Goal: Check status: Check status

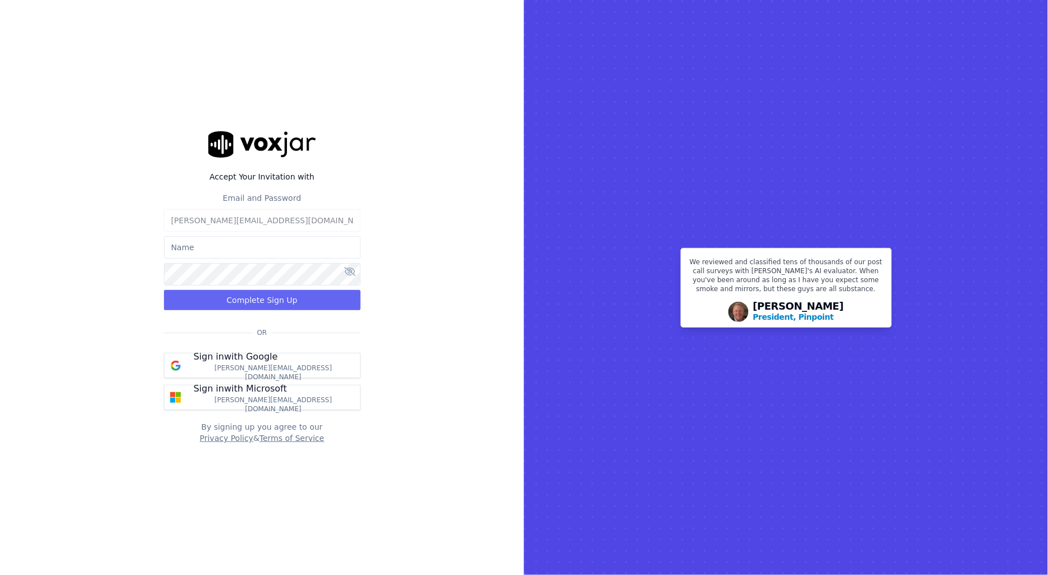
click at [267, 358] on p "Sign in with Google" at bounding box center [236, 356] width 84 height 13
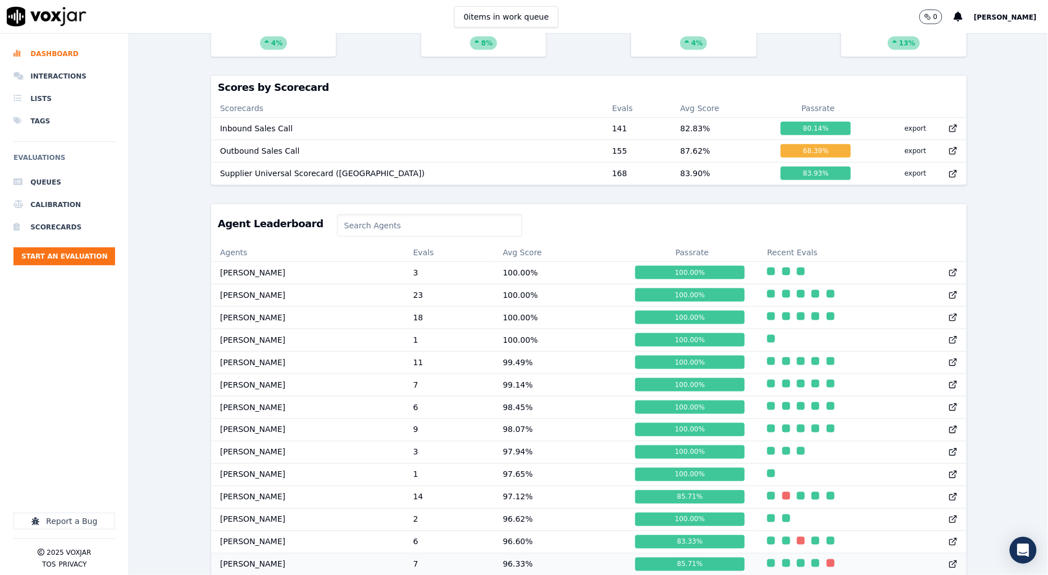
scroll to position [499, 0]
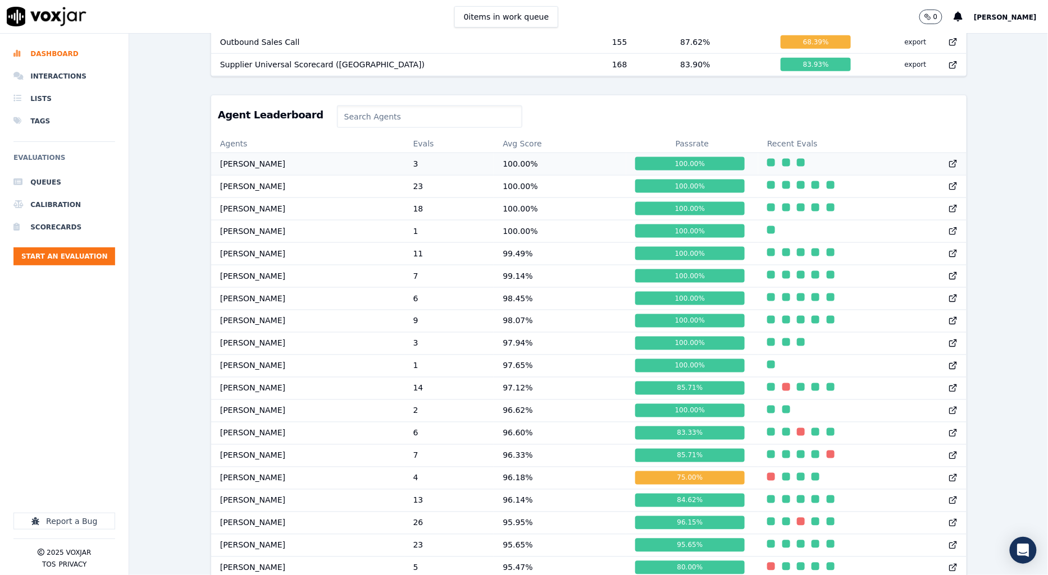
click at [524, 166] on td "100.00 %" at bounding box center [559, 164] width 132 height 22
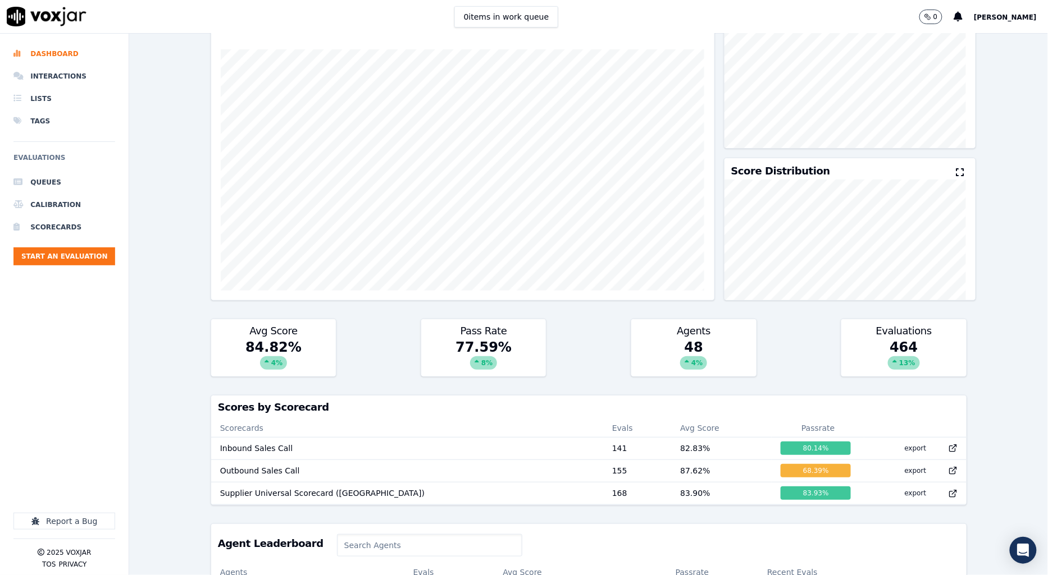
scroll to position [0, 0]
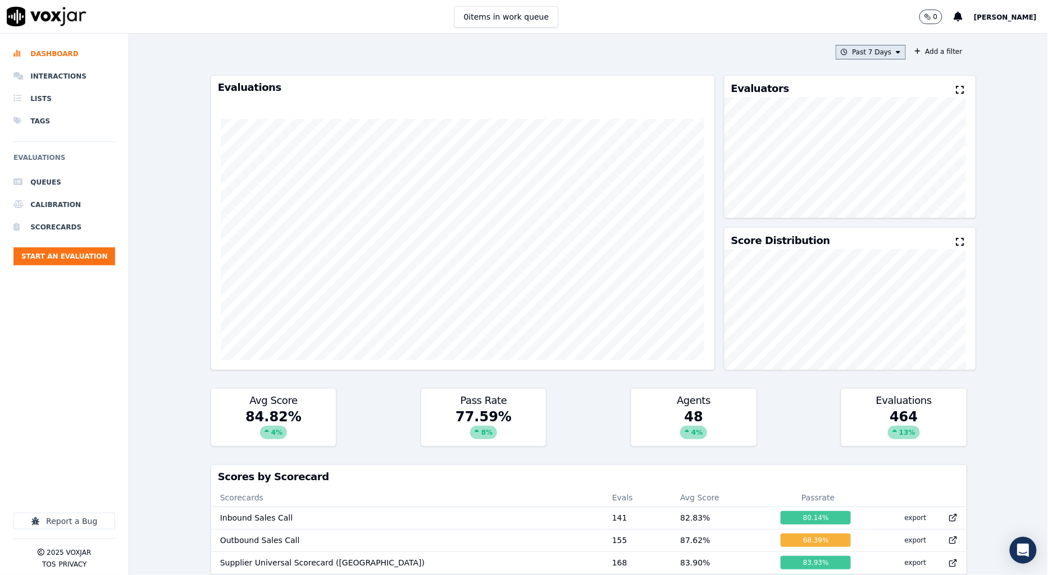
click at [859, 57] on button "Past 7 Days" at bounding box center [870, 52] width 70 height 15
click at [854, 131] on div "Past 30 Days" at bounding box center [876, 126] width 44 height 9
click at [877, 190] on button "Add" at bounding box center [888, 181] width 22 height 18
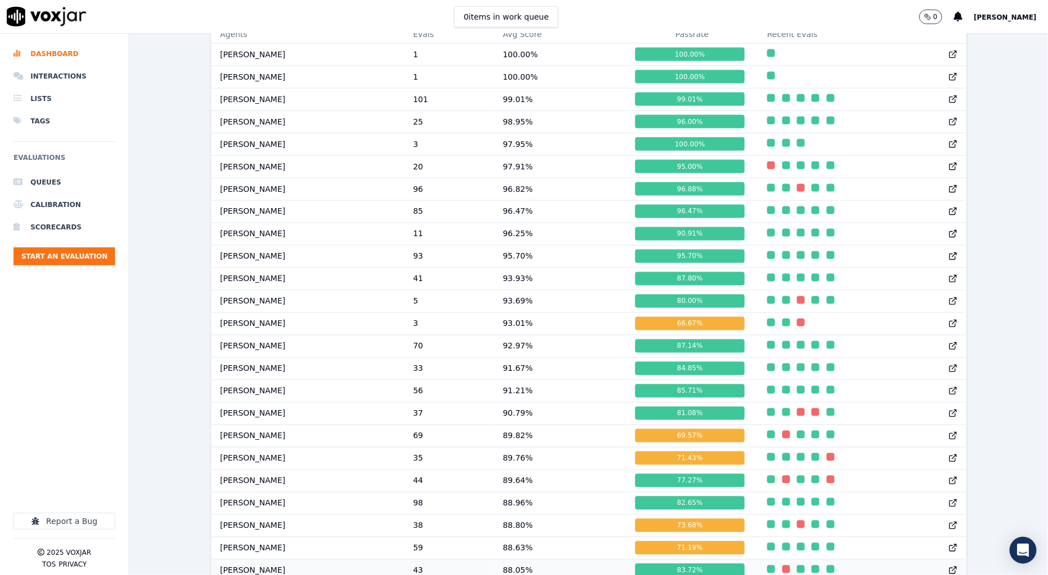
scroll to position [680, 0]
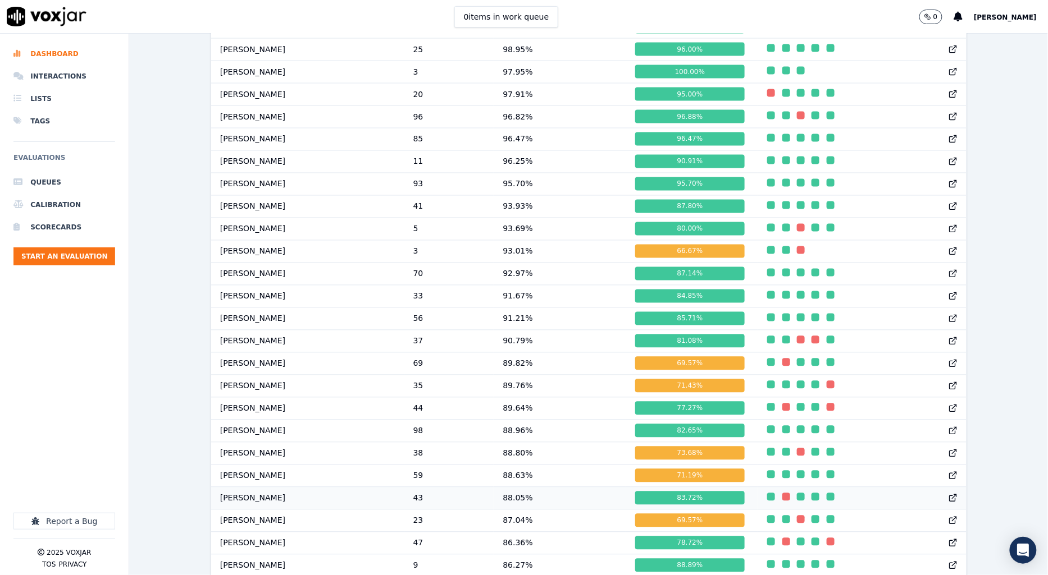
click at [533, 510] on td "88.05 %" at bounding box center [559, 498] width 132 height 22
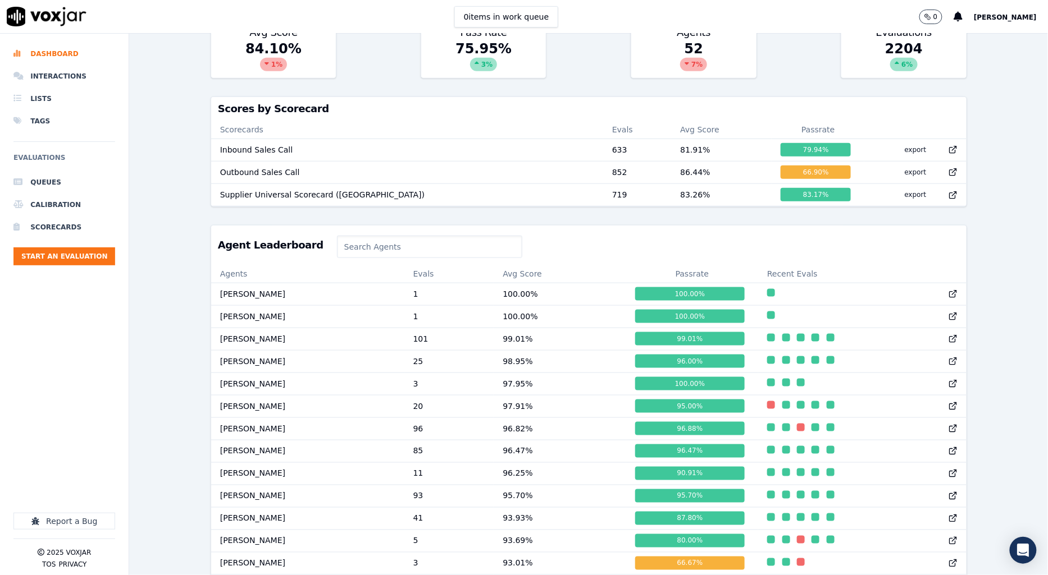
scroll to position [0, 0]
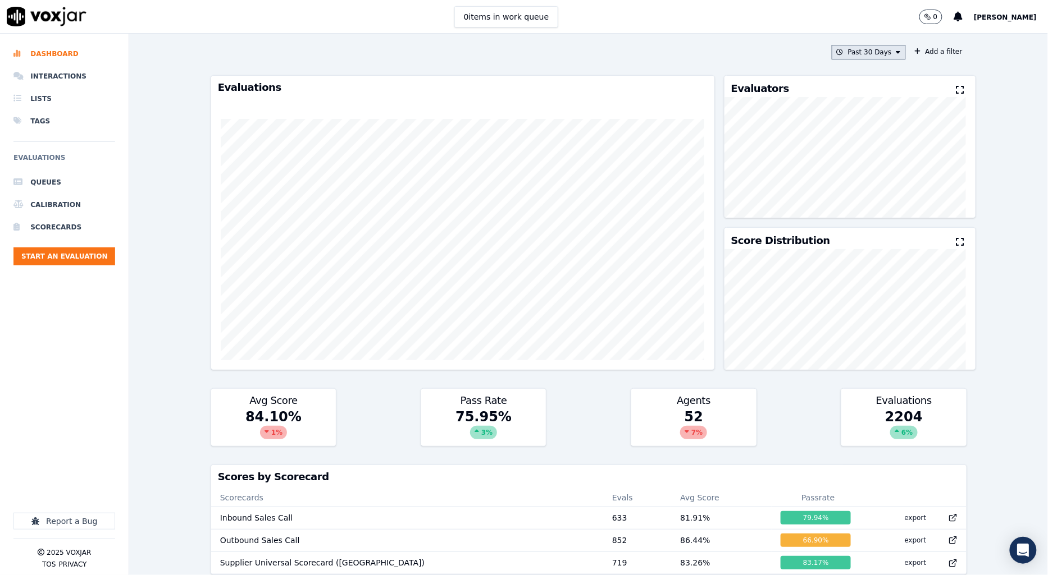
click at [861, 51] on button "Past 30 Days" at bounding box center [868, 52] width 74 height 15
click at [854, 75] on div "Custom" at bounding box center [867, 72] width 26 height 9
click at [870, 98] on input "From" at bounding box center [851, 94] width 98 height 25
type input "2025-07-21T00:00"
drag, startPoint x: 852, startPoint y: 71, endPoint x: 857, endPoint y: 83, distance: 13.6
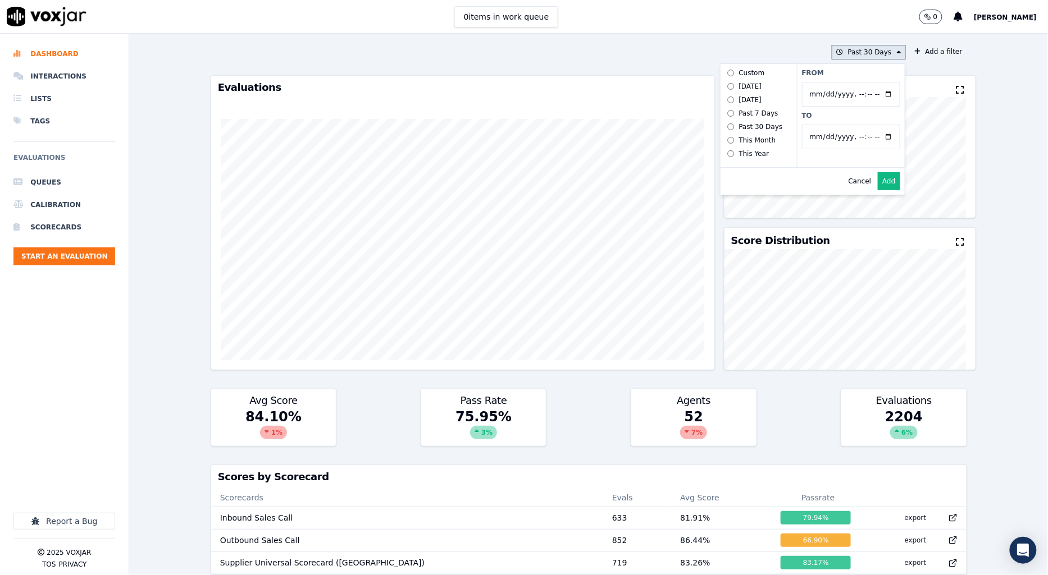
click at [852, 71] on label "From" at bounding box center [851, 72] width 98 height 9
click at [852, 82] on input "From" at bounding box center [851, 94] width 98 height 25
click at [869, 136] on input "To" at bounding box center [851, 137] width 98 height 25
type input "2025-08-19T23:59"
click at [866, 115] on label "To" at bounding box center [851, 115] width 98 height 9
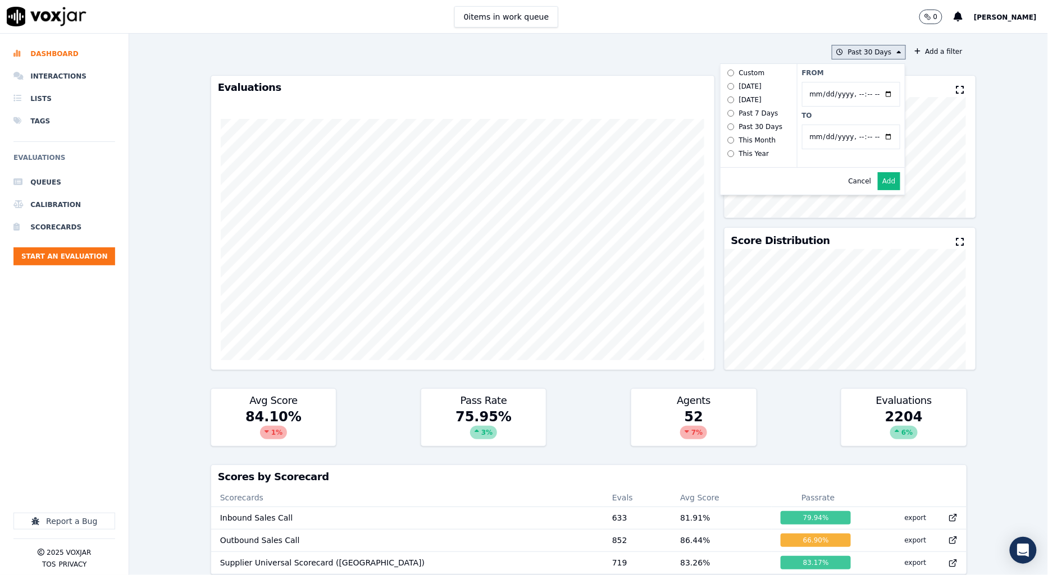
click at [866, 125] on input "To" at bounding box center [851, 137] width 98 height 25
click at [877, 190] on button "Add" at bounding box center [888, 181] width 22 height 18
click at [863, 49] on button "7/21/25 - 8/19/25" at bounding box center [866, 52] width 79 height 15
click at [872, 93] on input "From" at bounding box center [851, 94] width 98 height 25
type input "2025-06-21T00:00"
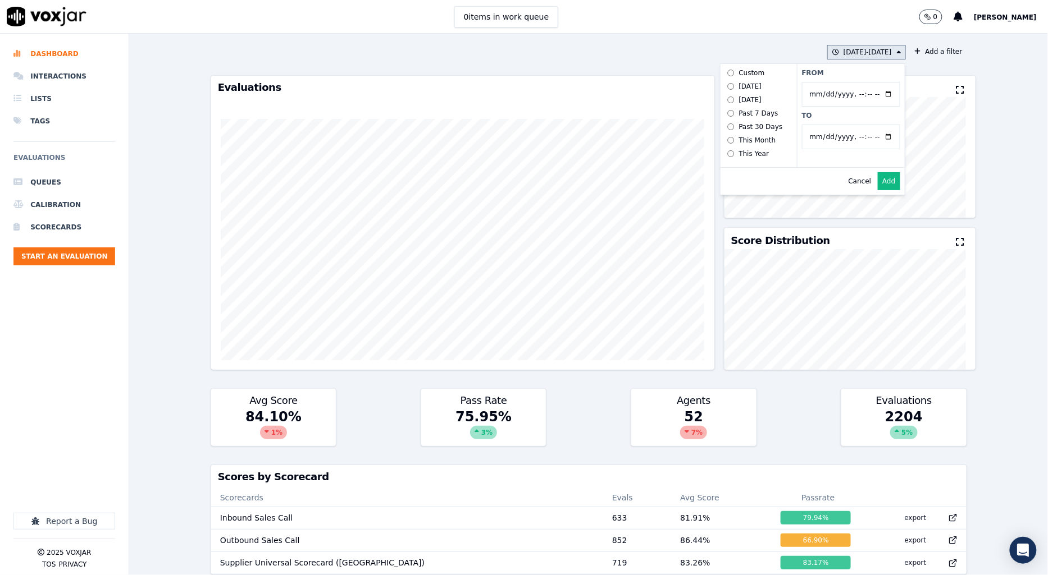
click at [871, 75] on label "From" at bounding box center [851, 72] width 98 height 9
click at [871, 82] on input "From" at bounding box center [851, 94] width 98 height 25
click at [868, 138] on input "To" at bounding box center [851, 137] width 98 height 25
type input "2025-07-20T23:59"
click at [867, 118] on label "To" at bounding box center [851, 115] width 98 height 9
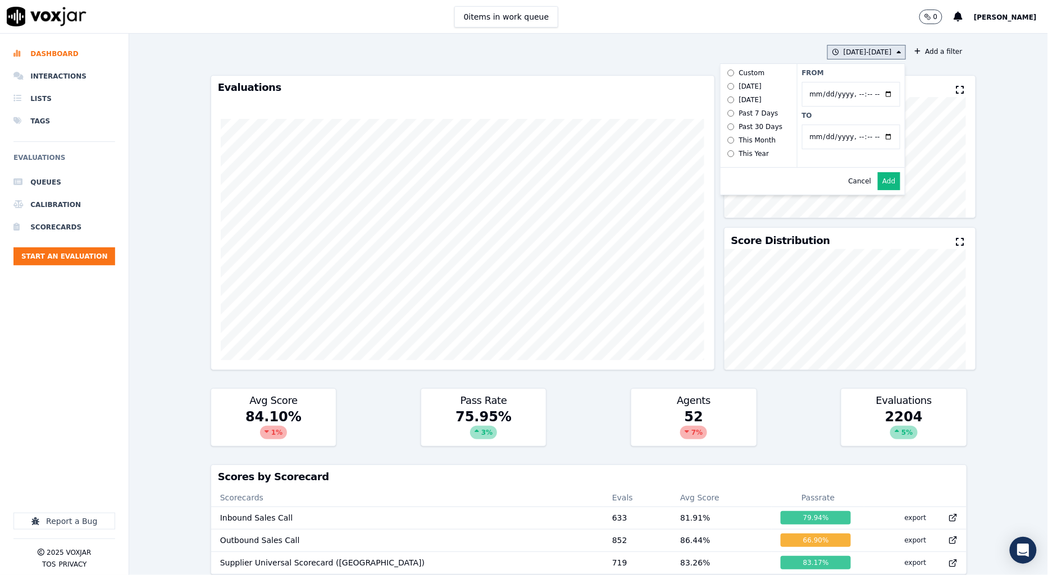
click at [867, 125] on input "To" at bounding box center [851, 137] width 98 height 25
click at [877, 189] on button "Add" at bounding box center [888, 181] width 22 height 18
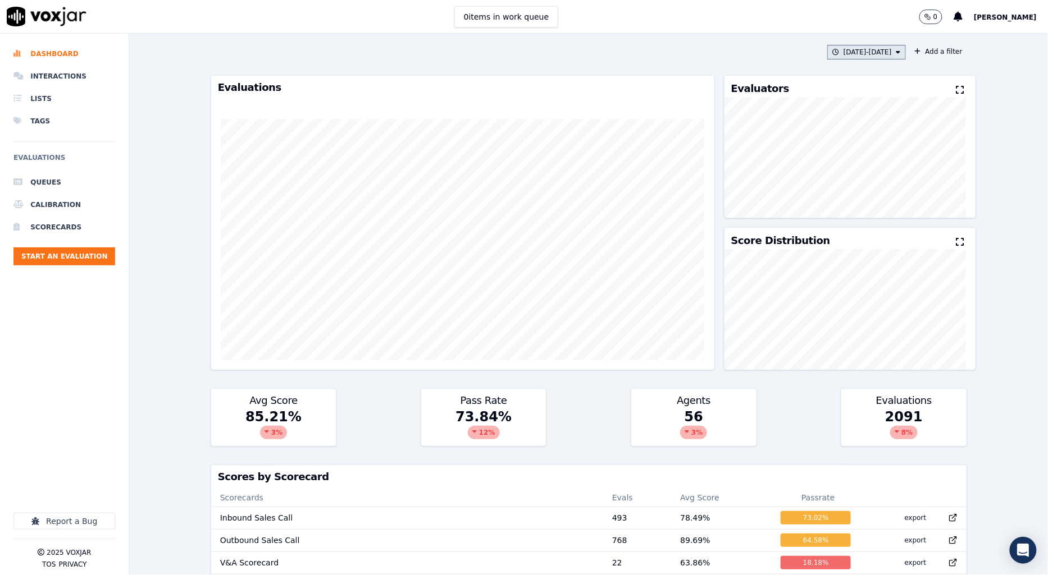
click at [855, 49] on button "6/21/25 - 7/20/25" at bounding box center [866, 52] width 79 height 15
click at [739, 84] on div "Today" at bounding box center [750, 86] width 23 height 9
click at [854, 126] on div "Past 30 Days" at bounding box center [876, 126] width 44 height 9
click at [877, 190] on button "Add" at bounding box center [888, 181] width 22 height 18
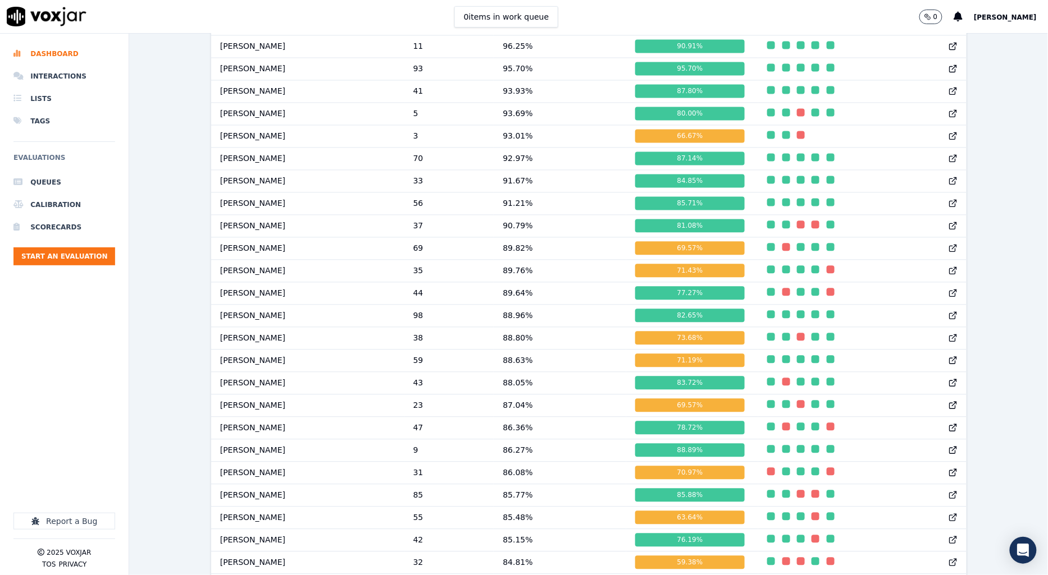
scroll to position [775, 0]
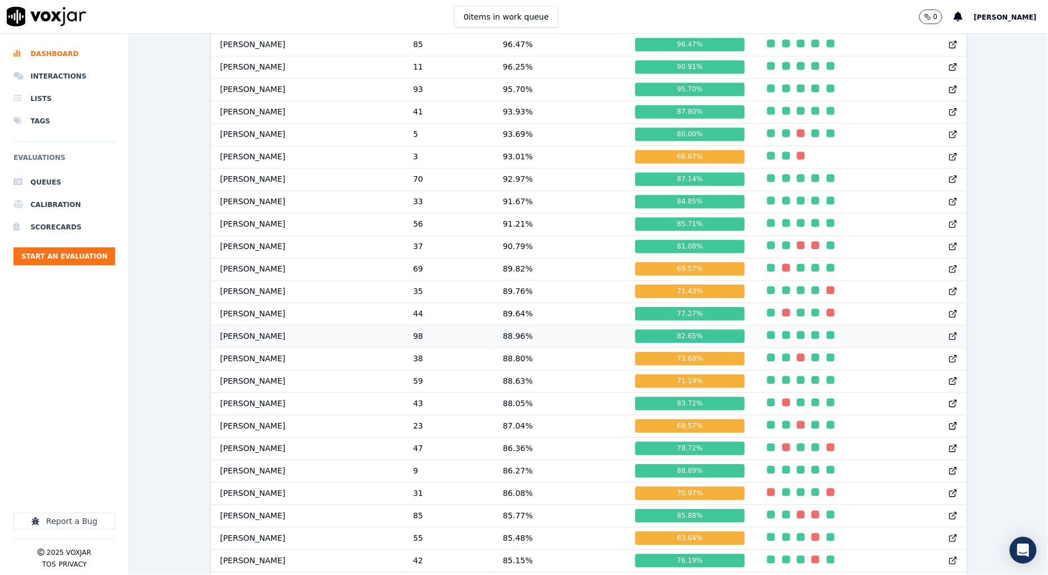
click at [441, 348] on td "98" at bounding box center [449, 337] width 90 height 22
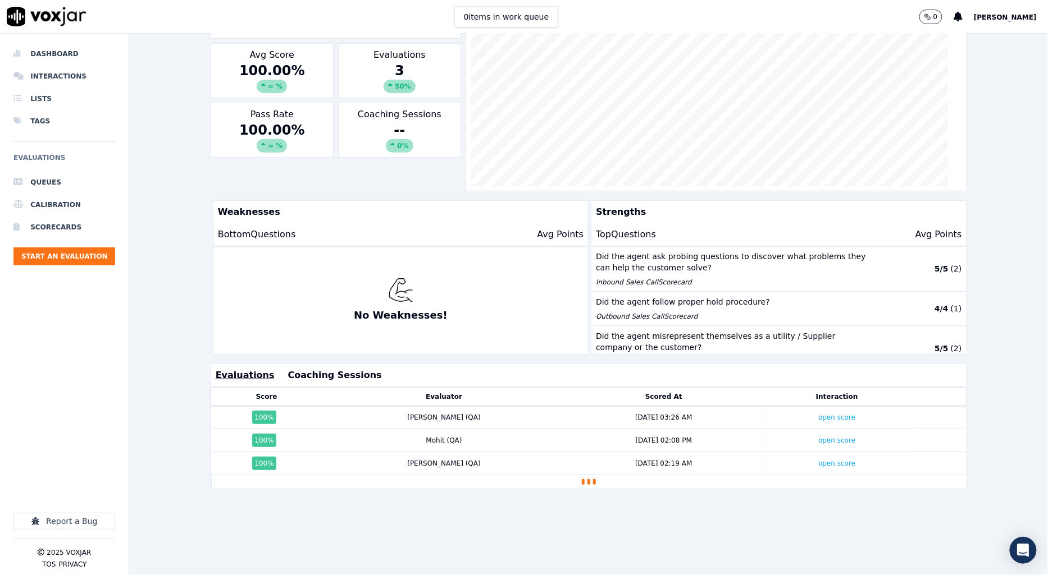
scroll to position [201, 0]
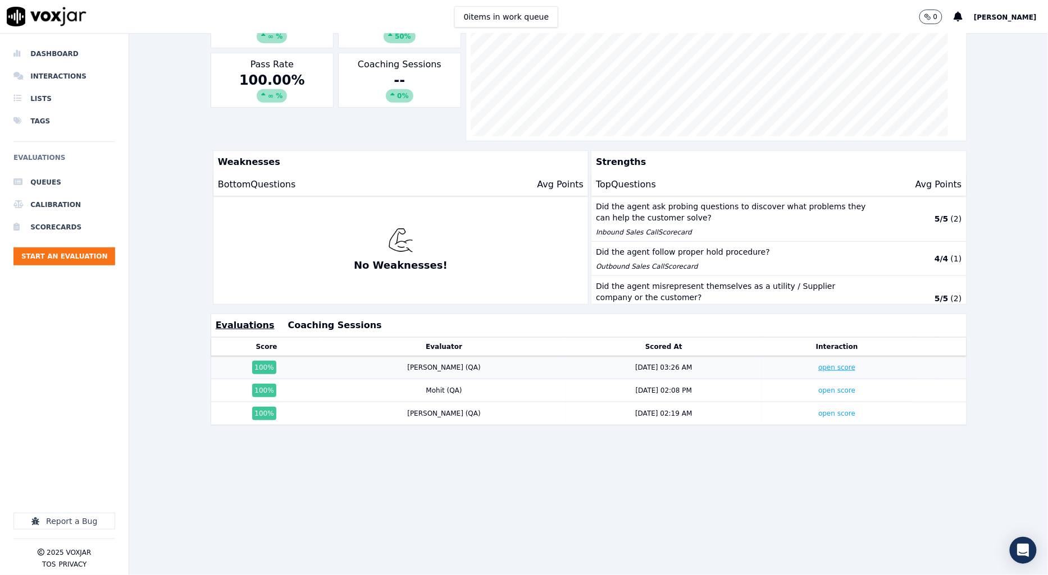
click at [818, 364] on link "open score" at bounding box center [836, 368] width 37 height 8
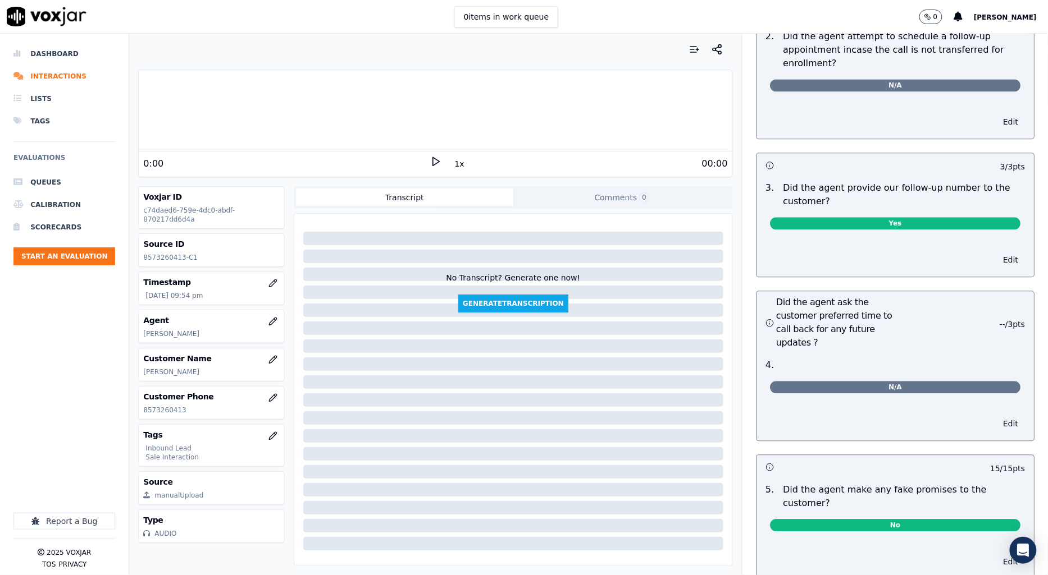
scroll to position [2869, 0]
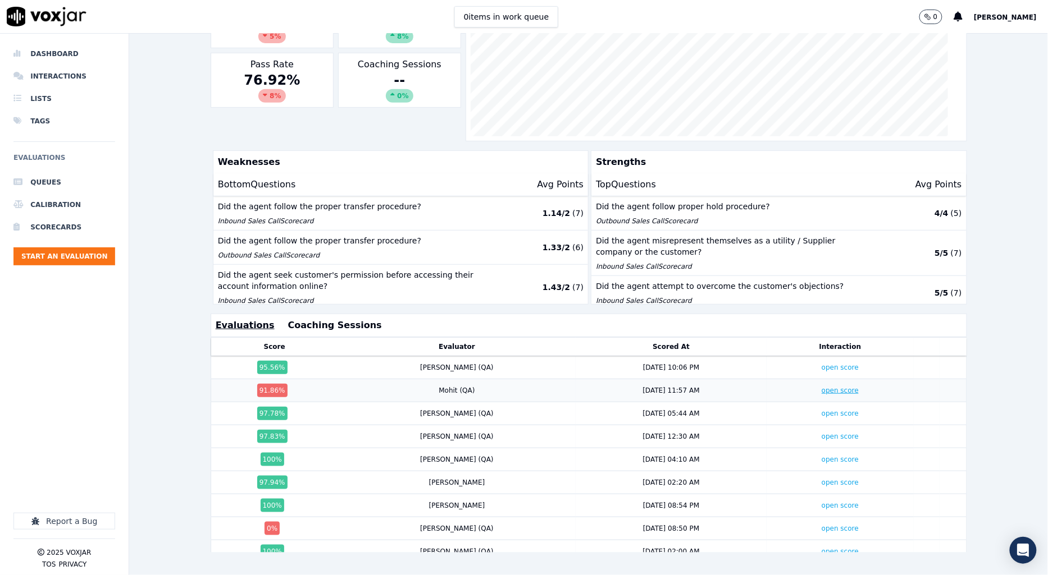
click at [821, 387] on link "open score" at bounding box center [839, 391] width 37 height 8
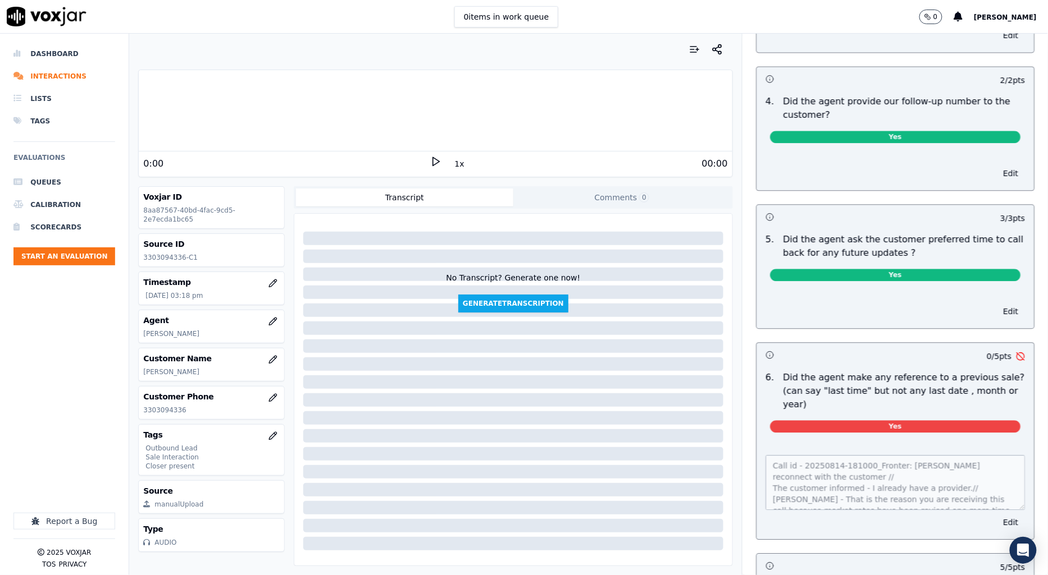
scroll to position [2602, 0]
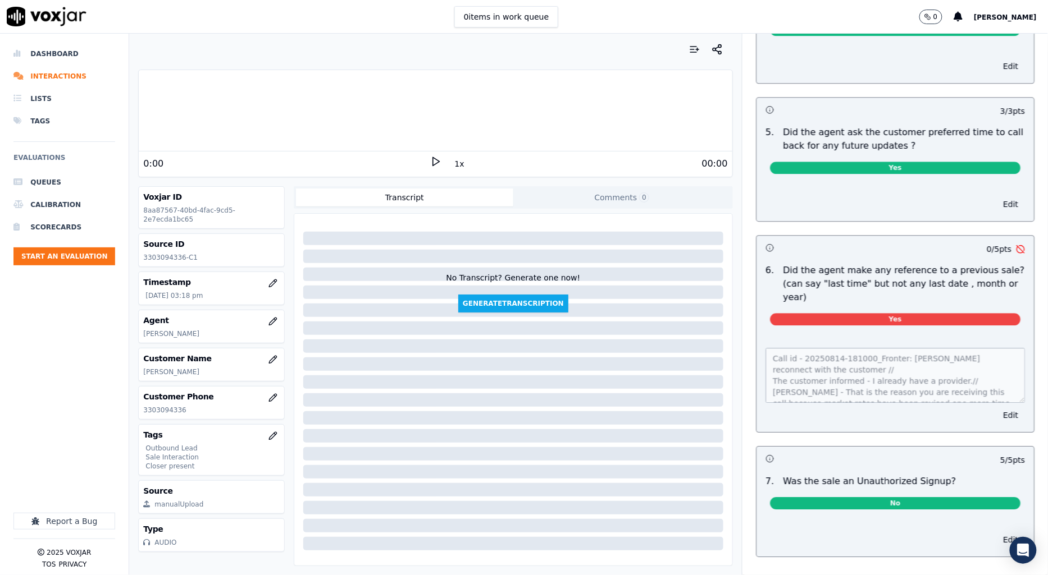
click at [796, 355] on div "Call id - 20250814-181000_Fronter: Carol reconnect with the customer // The cus…" at bounding box center [894, 384] width 277 height 98
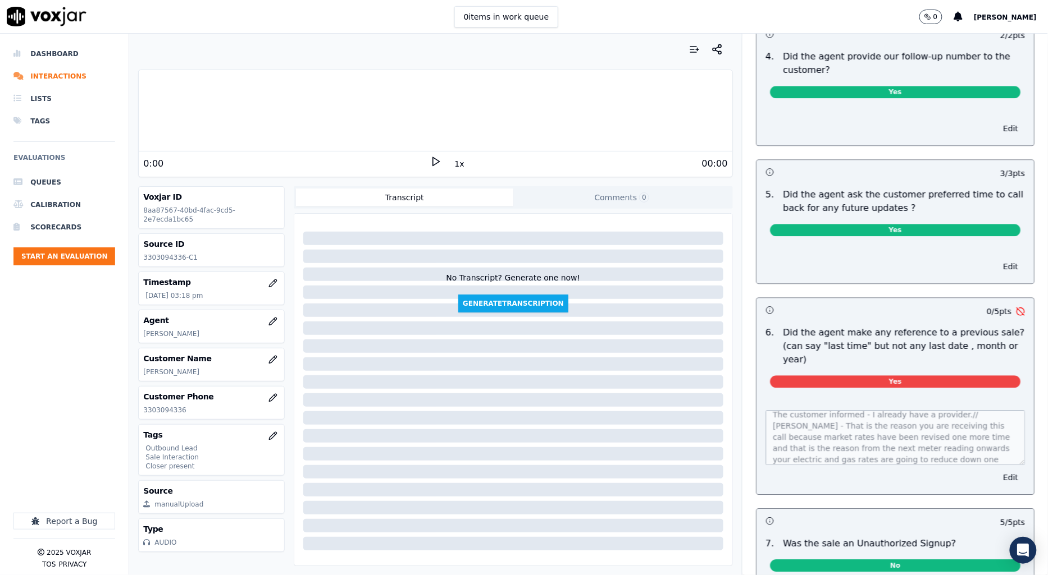
scroll to position [0, 0]
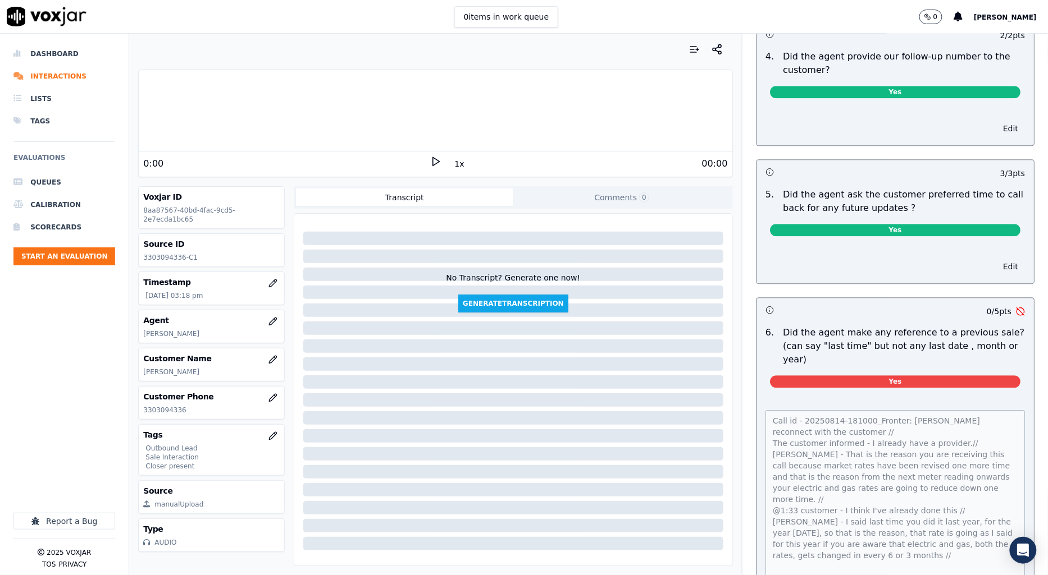
click at [1025, 575] on html "0 items in work queue 0 Annie Dashboard Interactions Lists Tags Evaluations Que…" at bounding box center [524, 287] width 1048 height 575
